Goal: Understand process/instructions: Learn how to perform a task or action

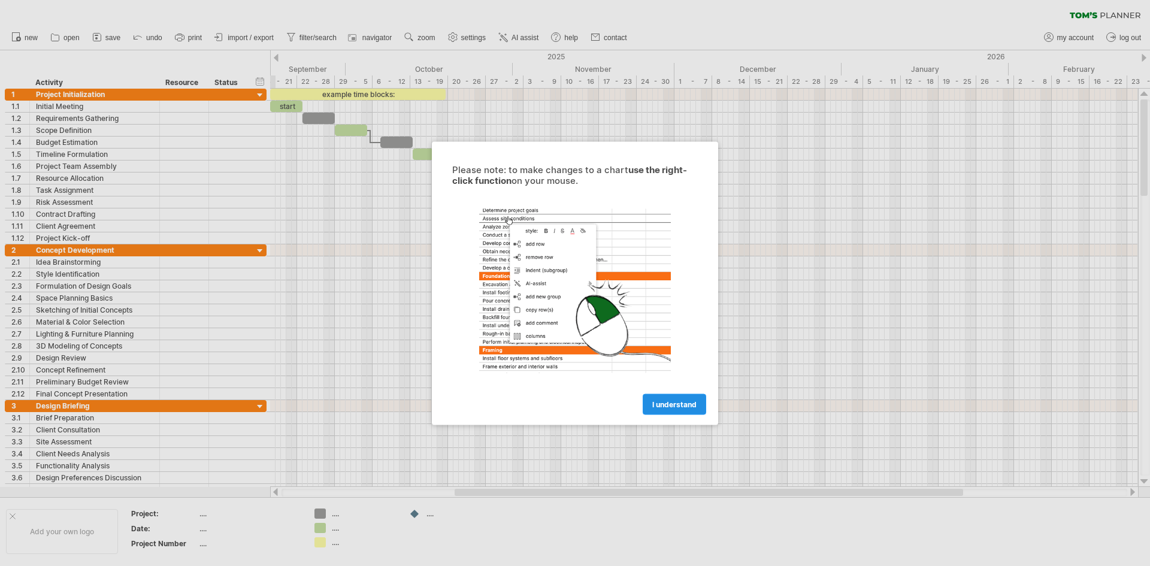
click at [681, 403] on span "I understand" at bounding box center [674, 403] width 44 height 9
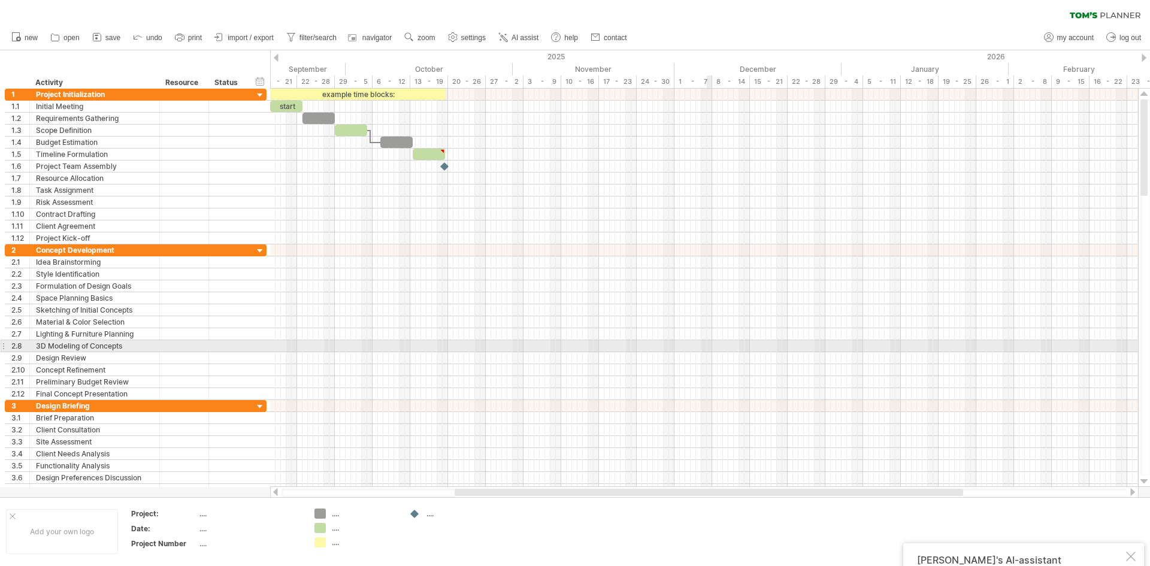
click at [740, 289] on div at bounding box center [704, 286] width 868 height 12
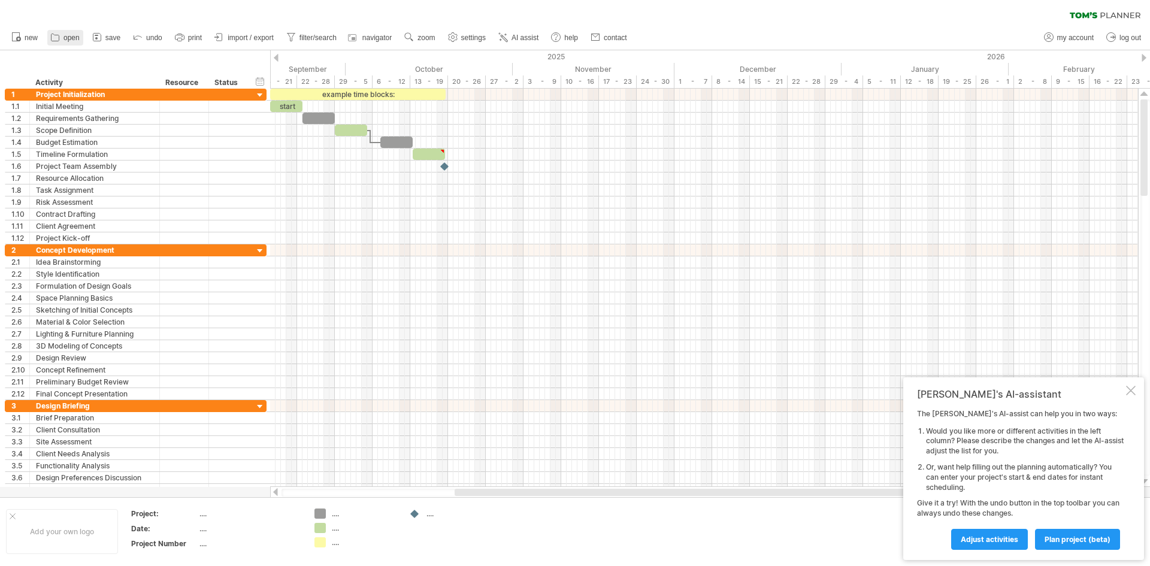
click at [62, 35] on link "open" at bounding box center [65, 38] width 36 height 16
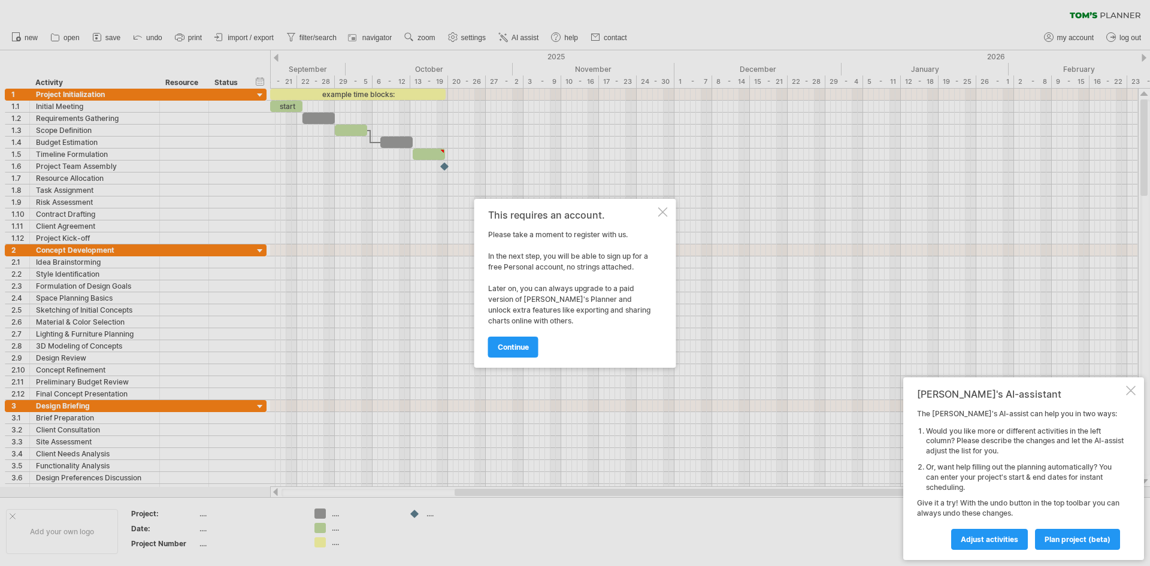
click at [667, 213] on div at bounding box center [663, 212] width 10 height 10
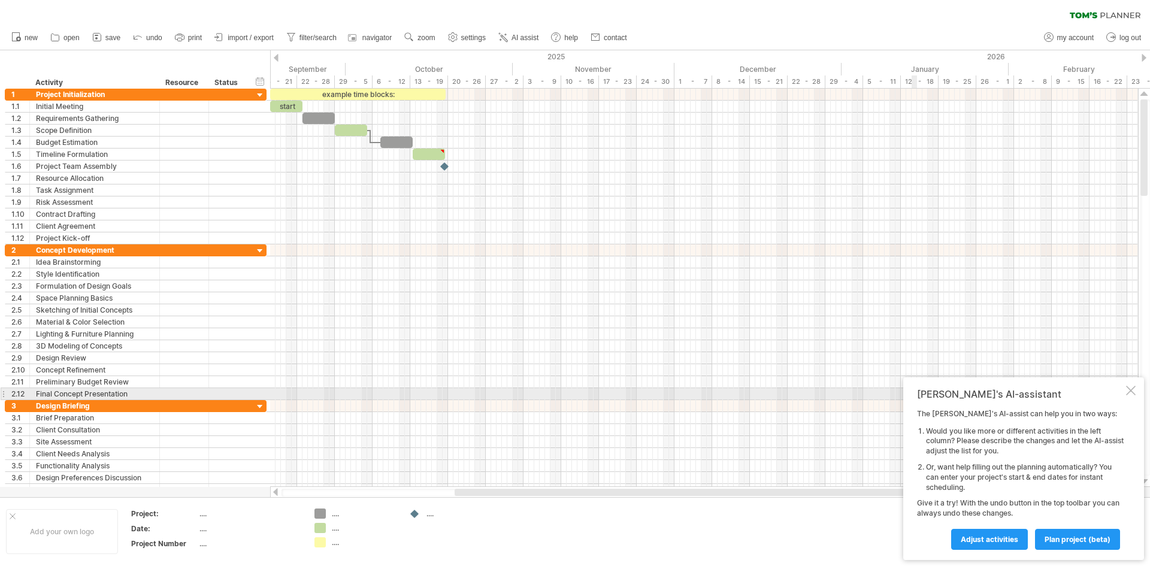
click at [1132, 393] on div at bounding box center [1131, 391] width 10 height 10
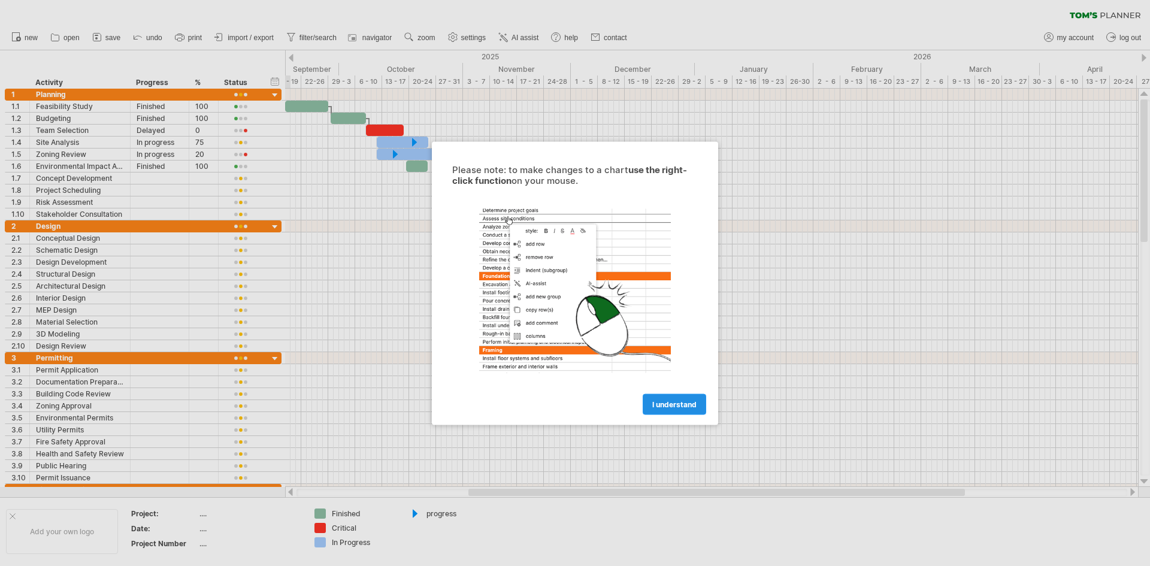
click at [697, 407] on link "I understand" at bounding box center [674, 403] width 63 height 21
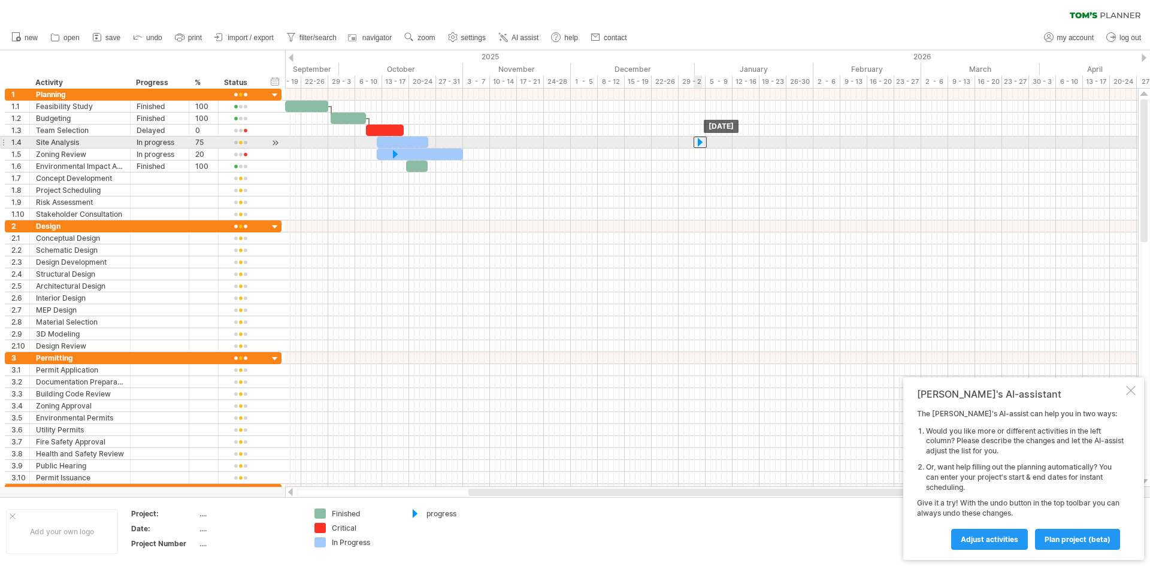
drag, startPoint x: 413, startPoint y: 141, endPoint x: 699, endPoint y: 140, distance: 286.3
click at [699, 140] on div at bounding box center [699, 142] width 13 height 11
drag, startPoint x: 699, startPoint y: 143, endPoint x: 673, endPoint y: 143, distance: 25.8
click at [693, 143] on div at bounding box center [699, 142] width 13 height 11
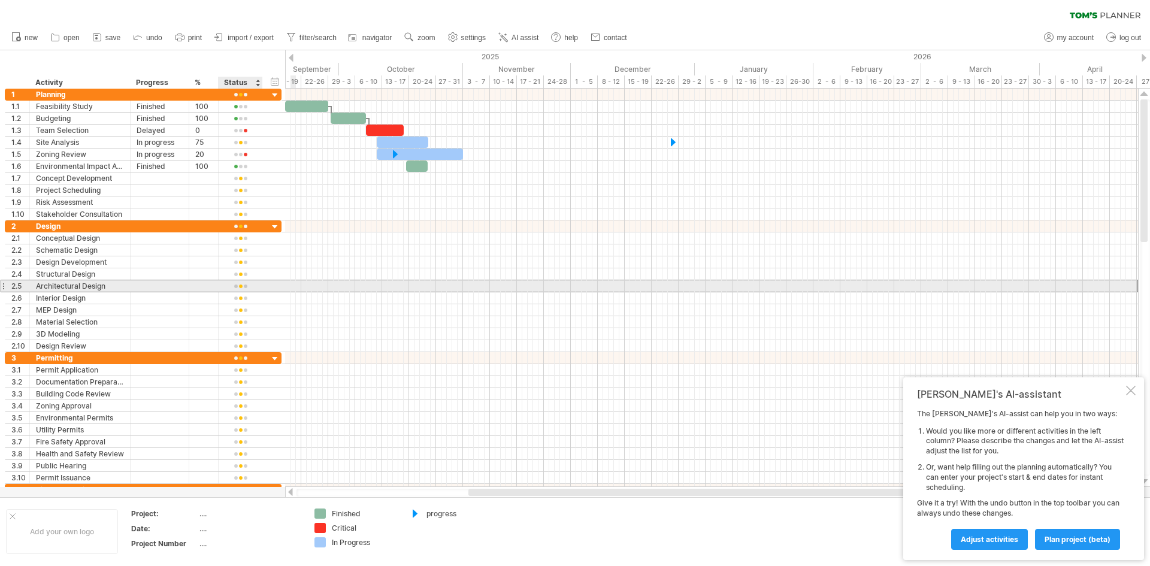
click at [254, 291] on div at bounding box center [241, 285] width 44 height 11
